Goal: Information Seeking & Learning: Learn about a topic

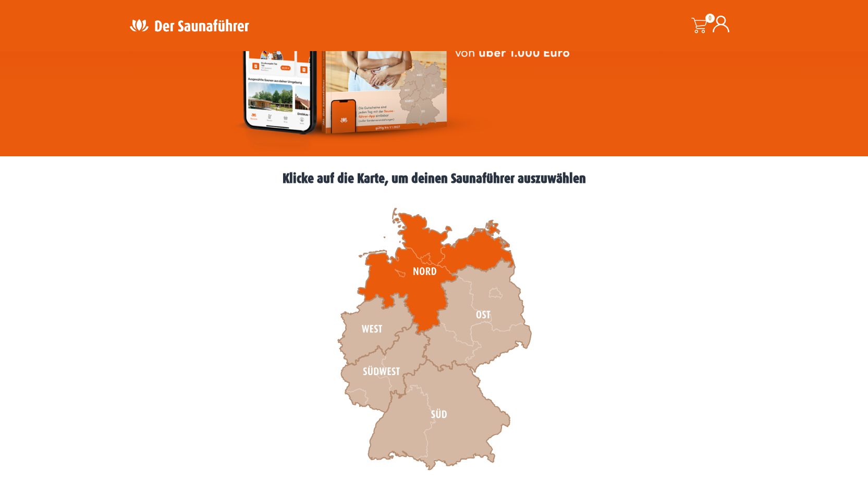
scroll to position [197, 0]
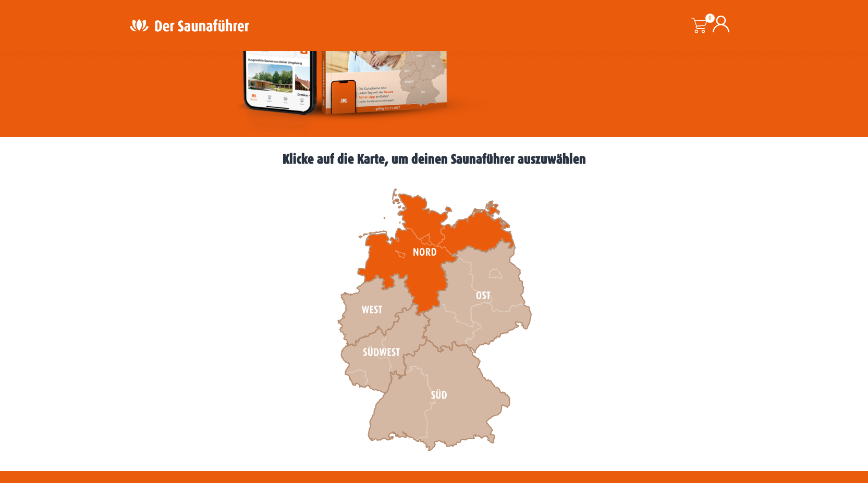
click at [418, 258] on icon at bounding box center [436, 252] width 156 height 127
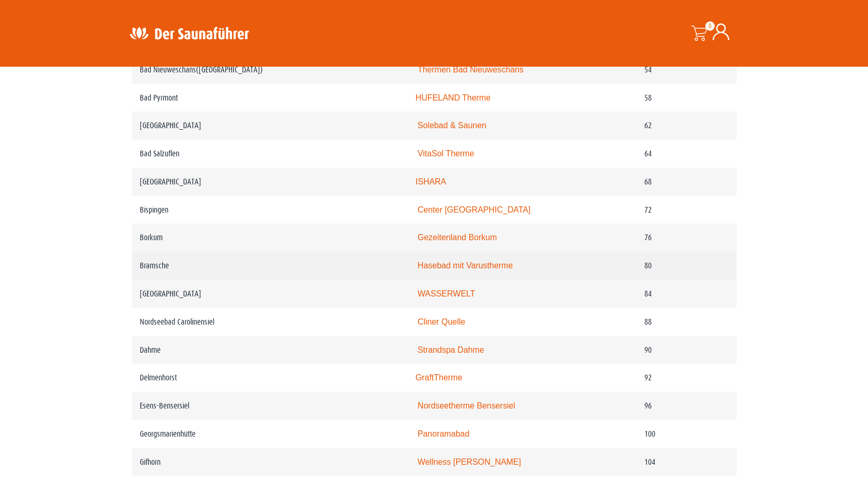
scroll to position [806, 0]
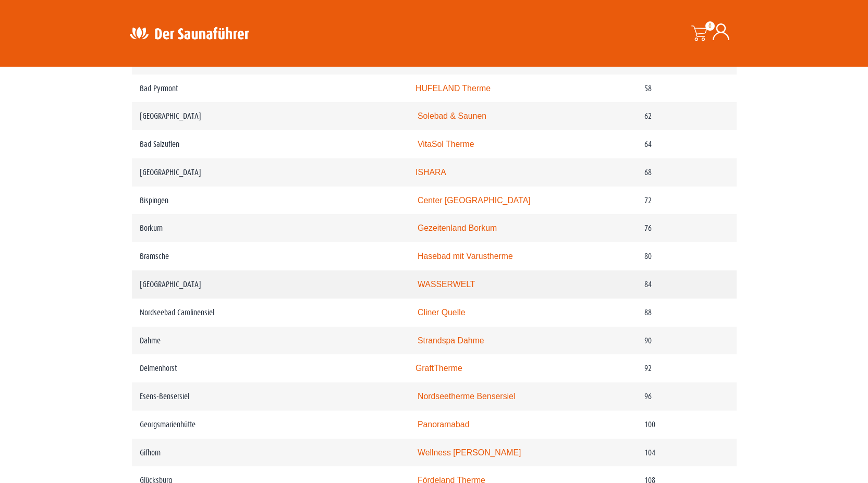
click at [453, 289] on link "WASSERWELT" at bounding box center [447, 284] width 58 height 9
